Goal: Task Accomplishment & Management: Complete application form

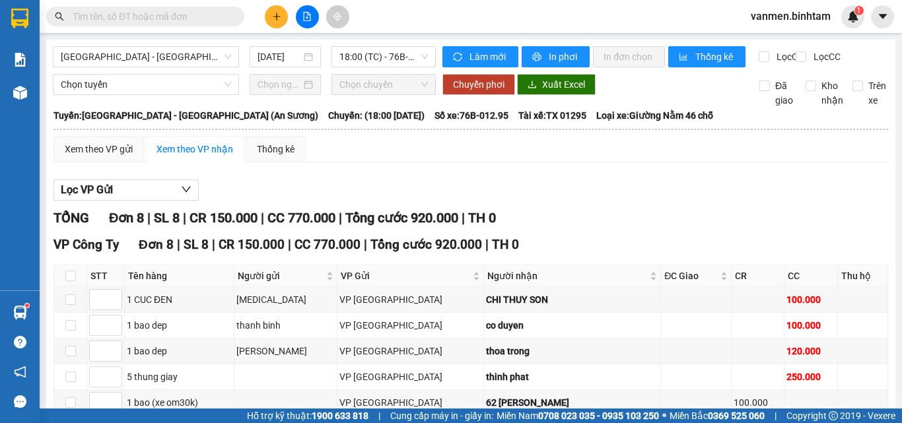
click at [269, 19] on button at bounding box center [276, 16] width 23 height 23
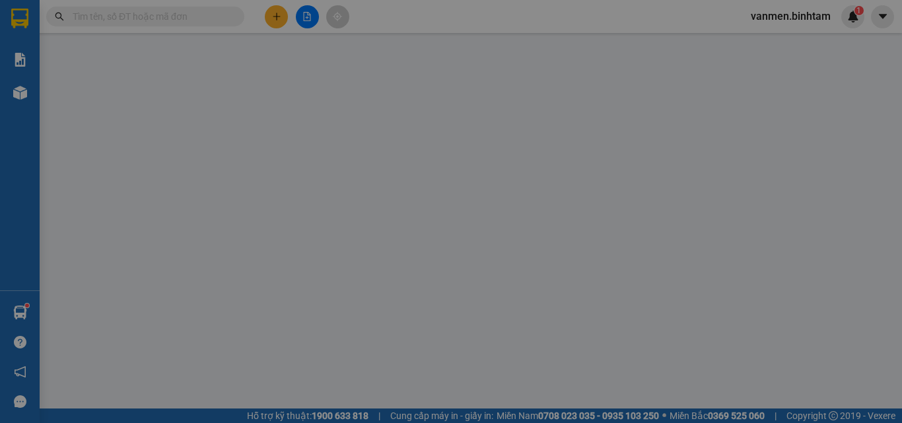
click at [278, 20] on div "TẠO ĐƠN HÀNG Yêu cầu xuất hóa đơn điện tử" at bounding box center [450, 22] width 825 height 30
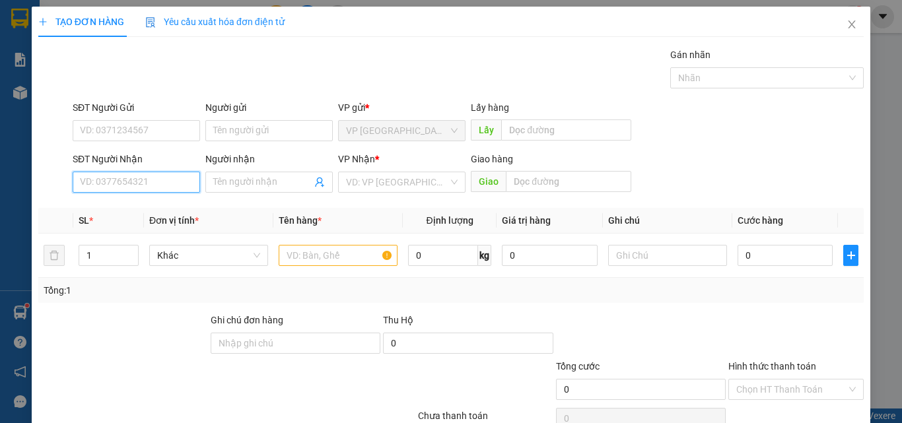
click at [105, 181] on input "SĐT Người Nhận" at bounding box center [136, 182] width 127 height 21
click at [88, 187] on input "00" at bounding box center [136, 182] width 127 height 21
type input "0358090752"
click at [244, 184] on input "Người nhận" at bounding box center [262, 182] width 98 height 15
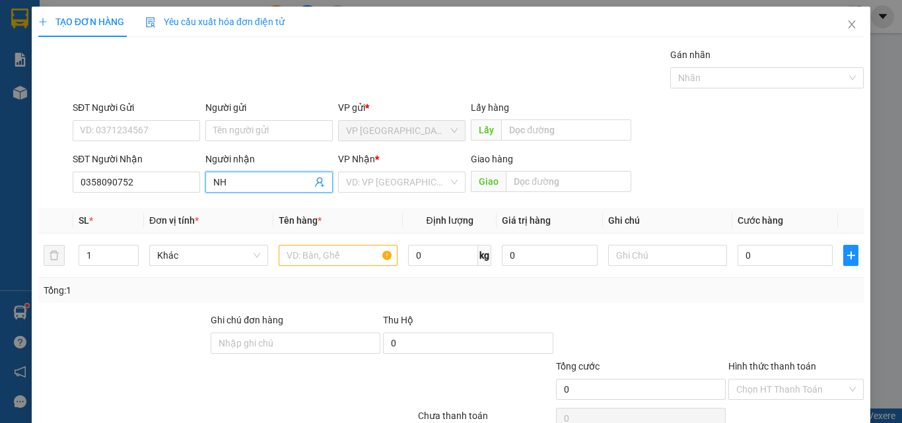
type input "N"
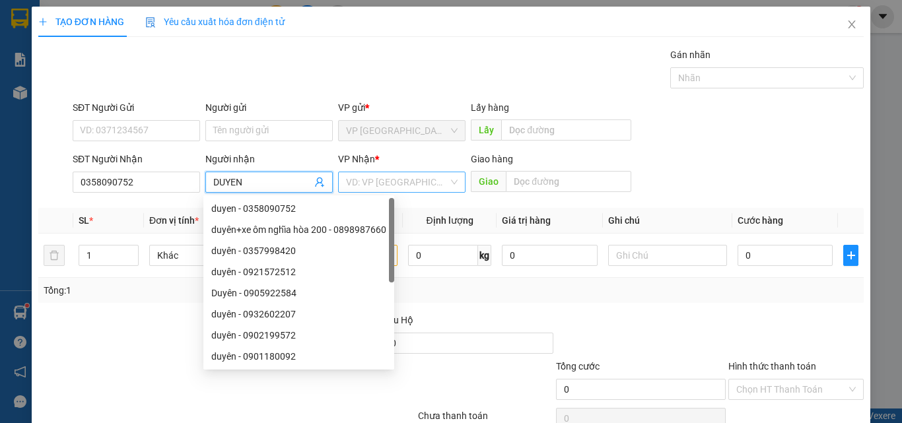
type input "DUYEN"
click at [384, 178] on input "search" at bounding box center [397, 182] width 102 height 20
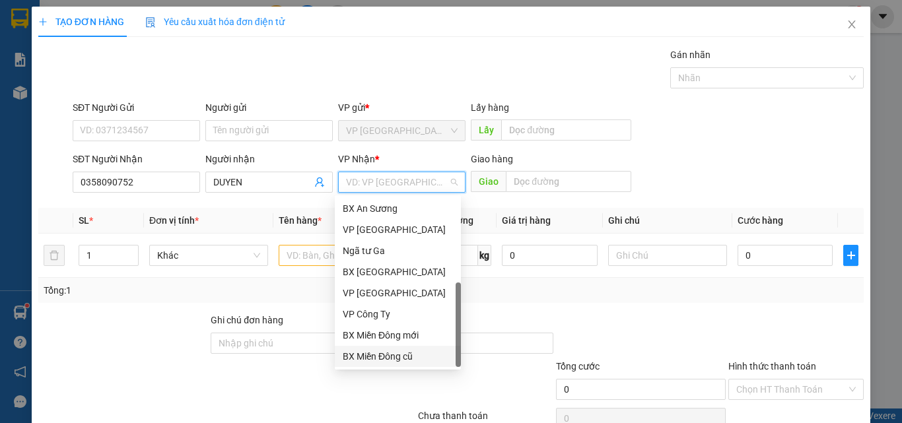
scroll to position [42, 0]
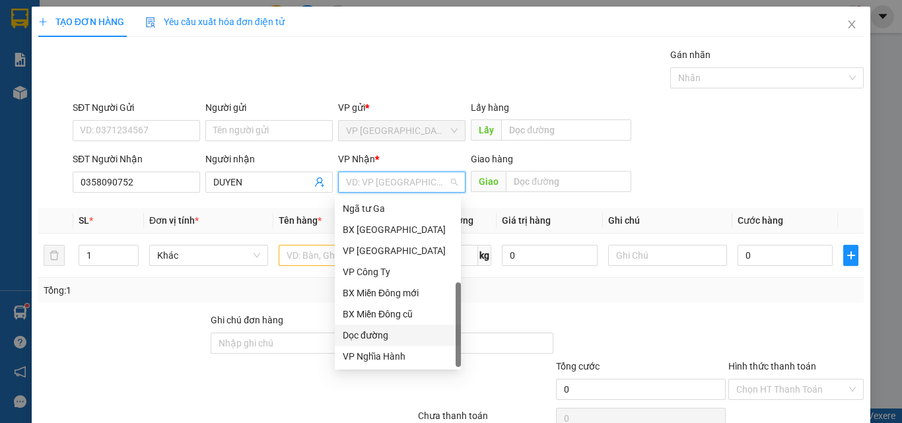
click at [359, 335] on div "Dọc đường" at bounding box center [398, 335] width 110 height 15
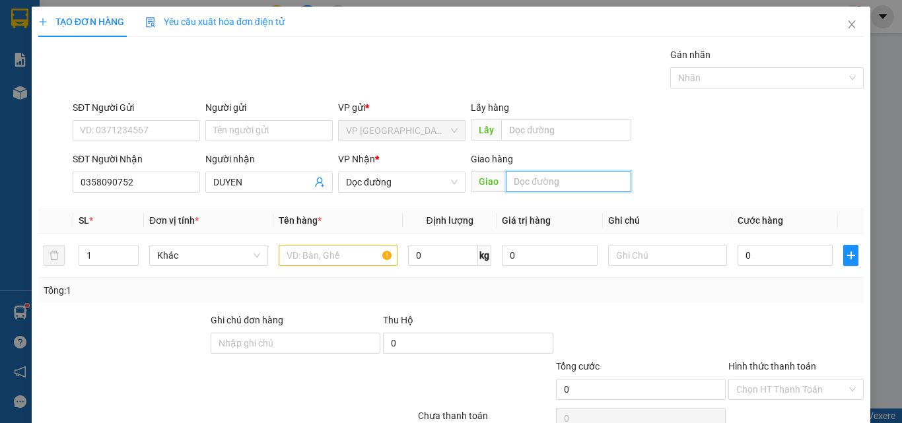
click at [533, 186] on input "text" at bounding box center [568, 181] width 125 height 21
type input "XD PHU LAM"
click at [333, 253] on input "text" at bounding box center [338, 255] width 119 height 21
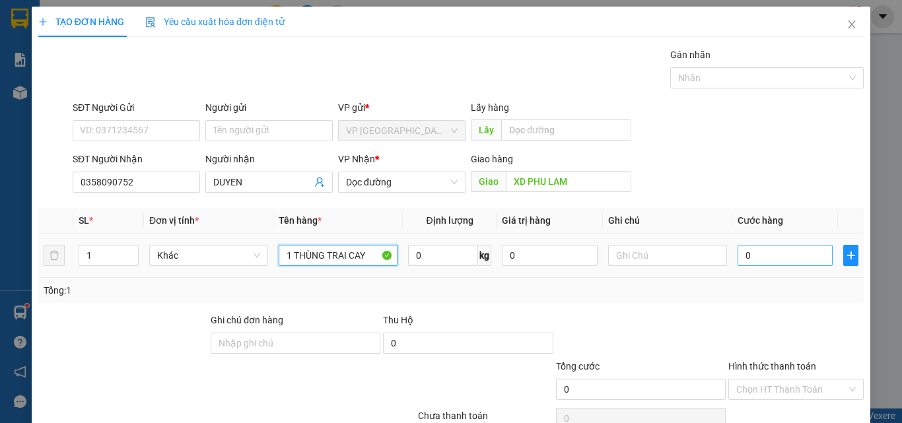
type input "1 THÙNG TRAI CAY"
click at [769, 261] on input "0" at bounding box center [785, 255] width 95 height 21
type input "7"
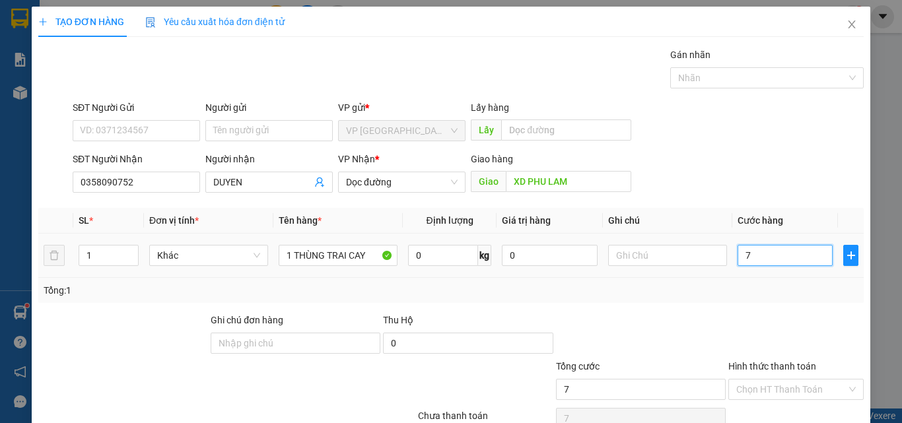
type input "70"
type input "700"
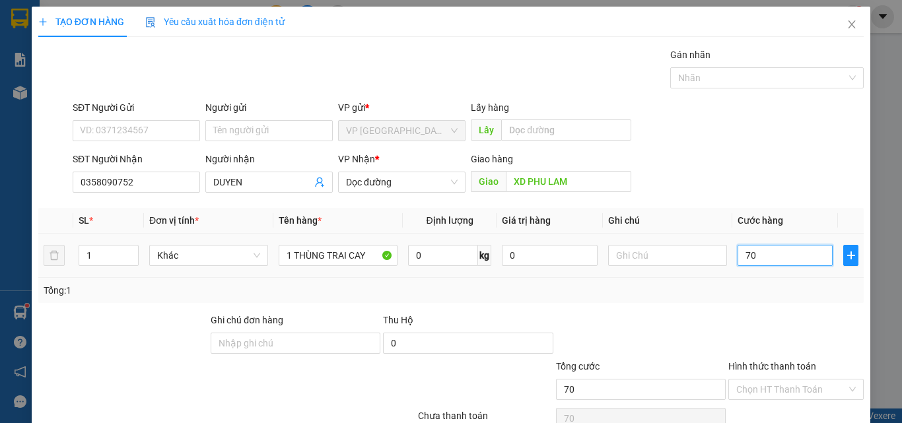
type input "700"
type input "7.000"
type input "70.000"
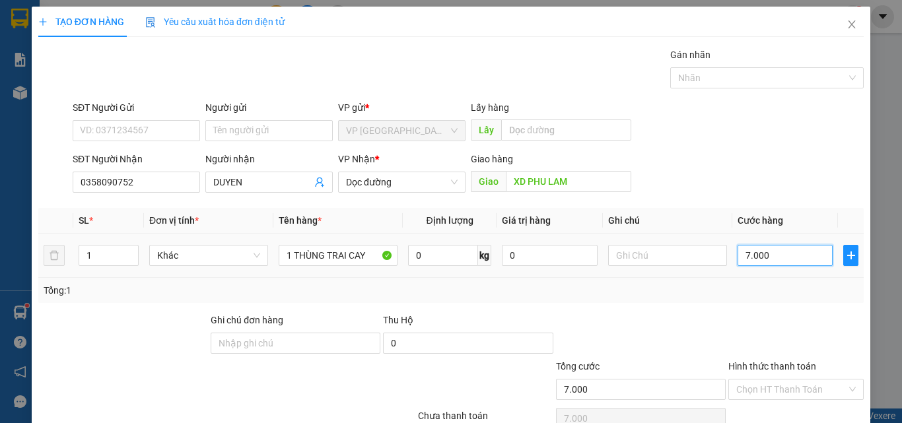
type input "70.000"
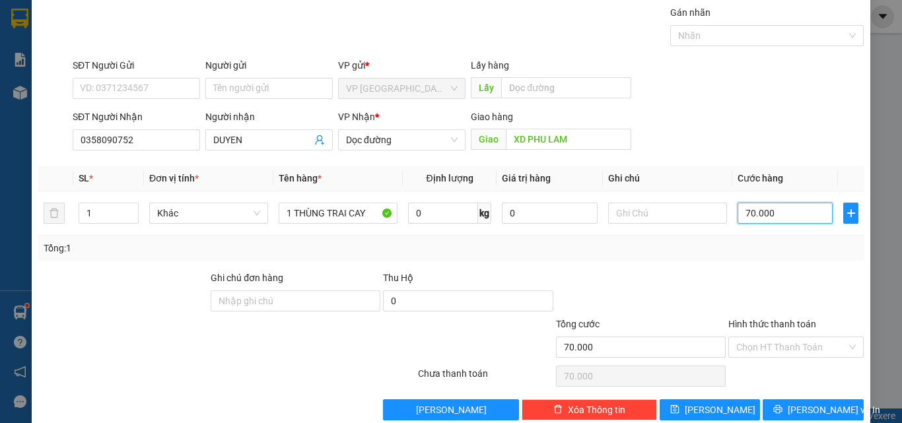
scroll to position [65, 0]
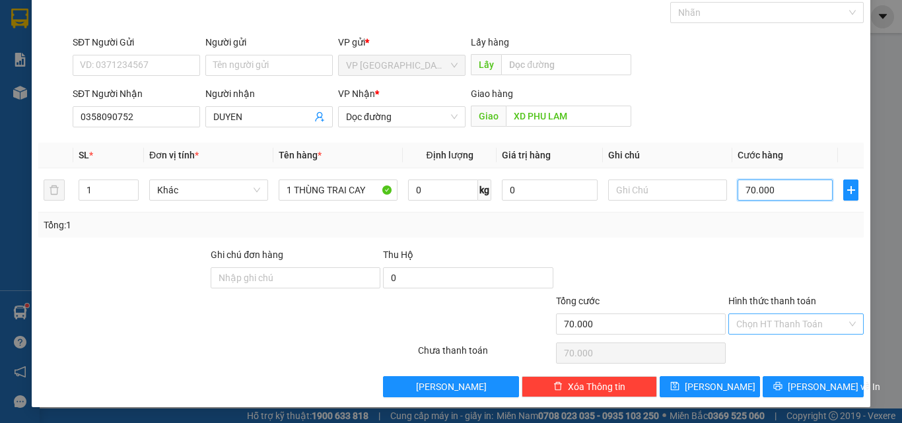
type input "70.000"
click at [757, 318] on input "Hình thức thanh toán" at bounding box center [791, 324] width 110 height 20
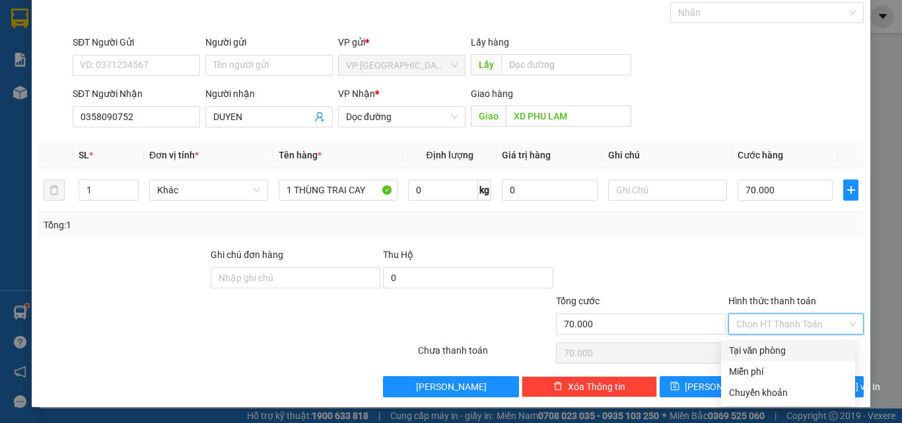
click at [757, 347] on div "Tại văn phòng" at bounding box center [788, 350] width 118 height 15
type input "0"
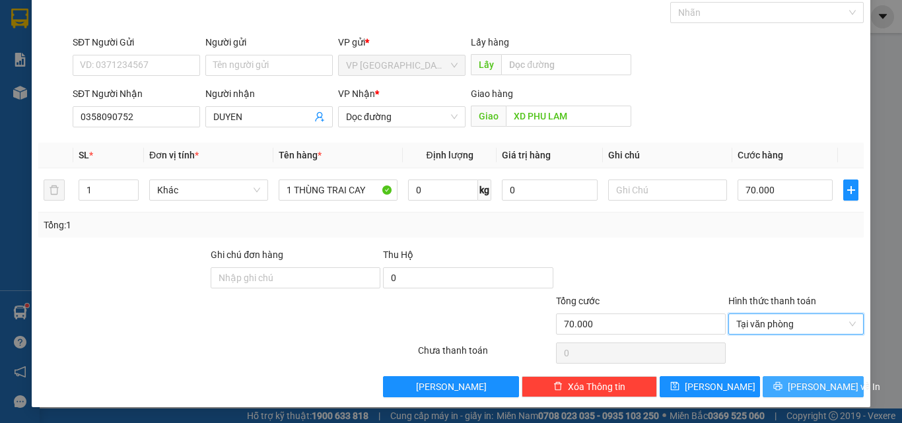
click at [792, 387] on button "[PERSON_NAME] và In" at bounding box center [813, 386] width 101 height 21
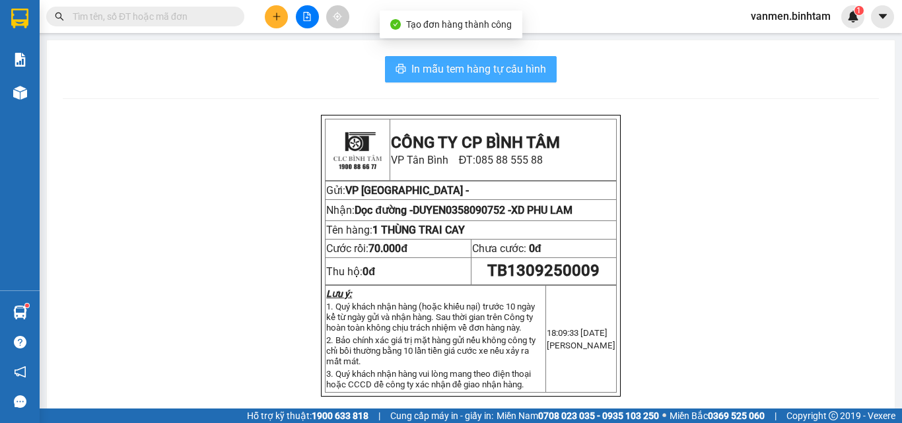
click at [484, 63] on span "In mẫu tem hàng tự cấu hình" at bounding box center [478, 69] width 135 height 17
